Goal: Find specific page/section: Find specific page/section

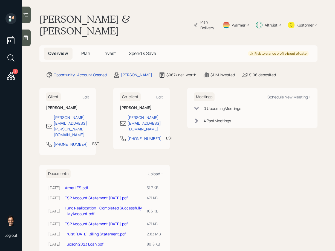
click at [28, 16] on icon at bounding box center [25, 14] width 5 height 5
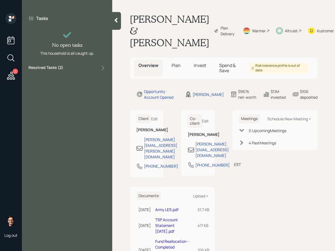
click at [83, 71] on div "Tasks No open tasks This household is all caught up. Resolved Tasks ( 2 )" at bounding box center [67, 43] width 90 height 60
click at [81, 68] on div "Resolved Tasks ( 2 )" at bounding box center [66, 68] width 77 height 7
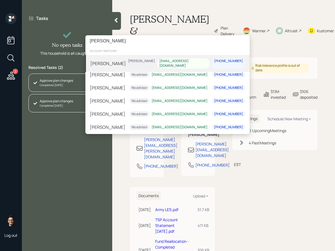
type input "araujo"
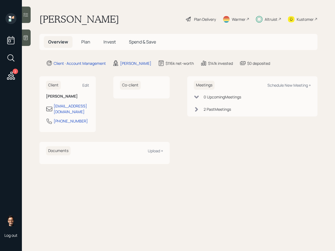
click at [28, 17] on icon at bounding box center [25, 14] width 5 height 5
